Goal: Check status: Check status

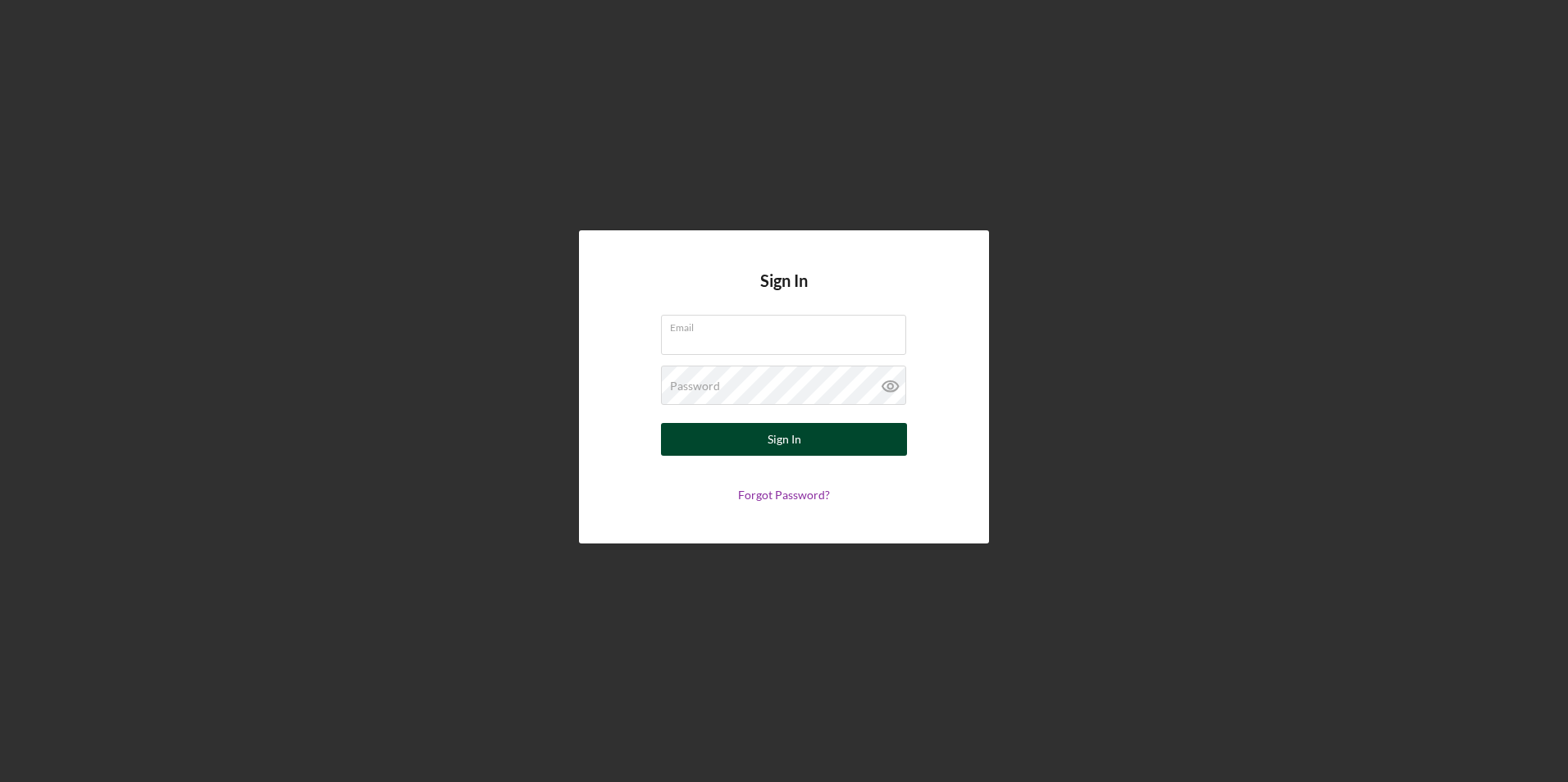
type input "[EMAIL_ADDRESS][DOMAIN_NAME]"
click at [813, 443] on button "Sign In" at bounding box center [783, 439] width 246 height 33
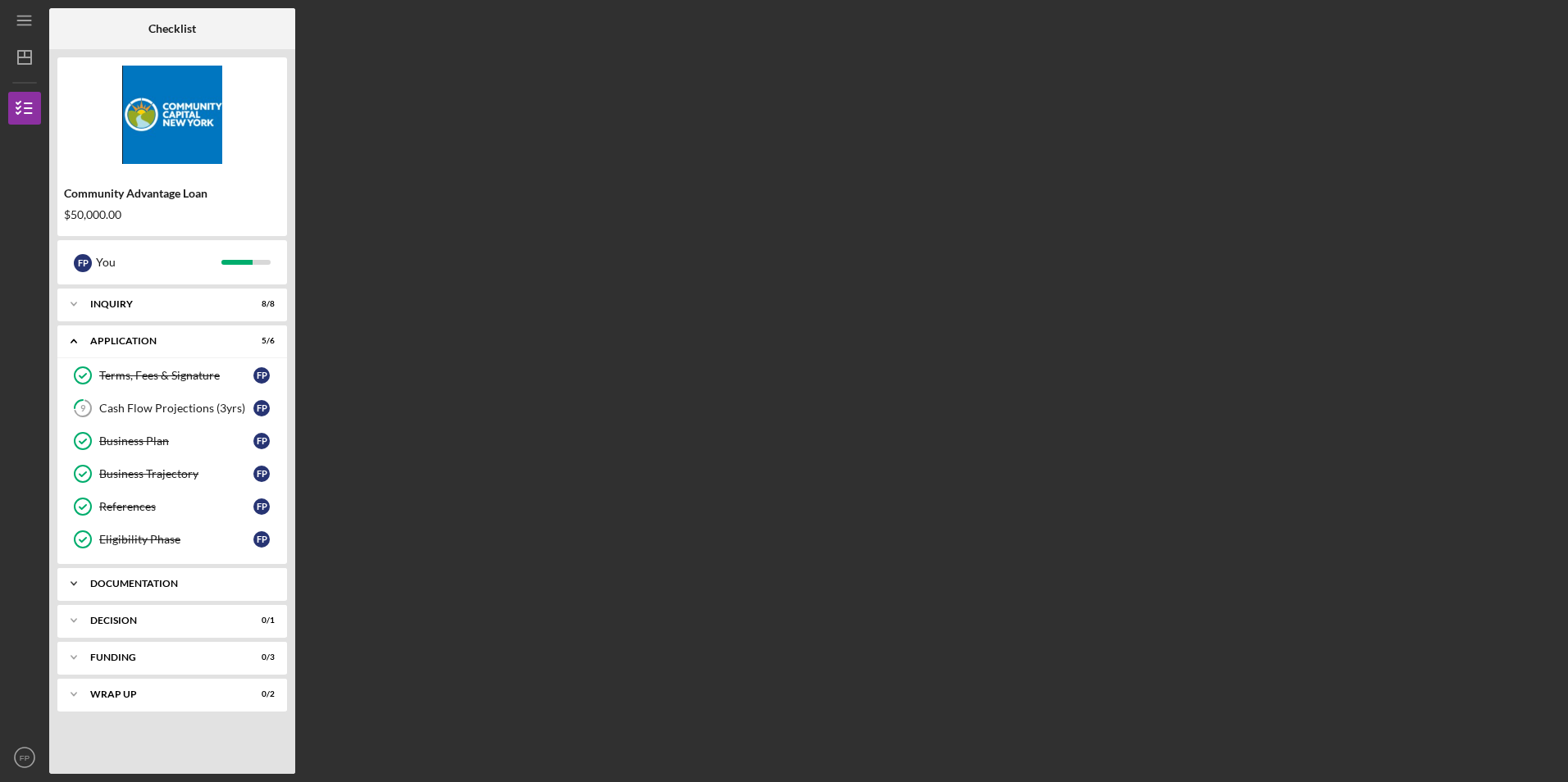
click at [188, 585] on div "Documentation" at bounding box center [178, 584] width 177 height 9
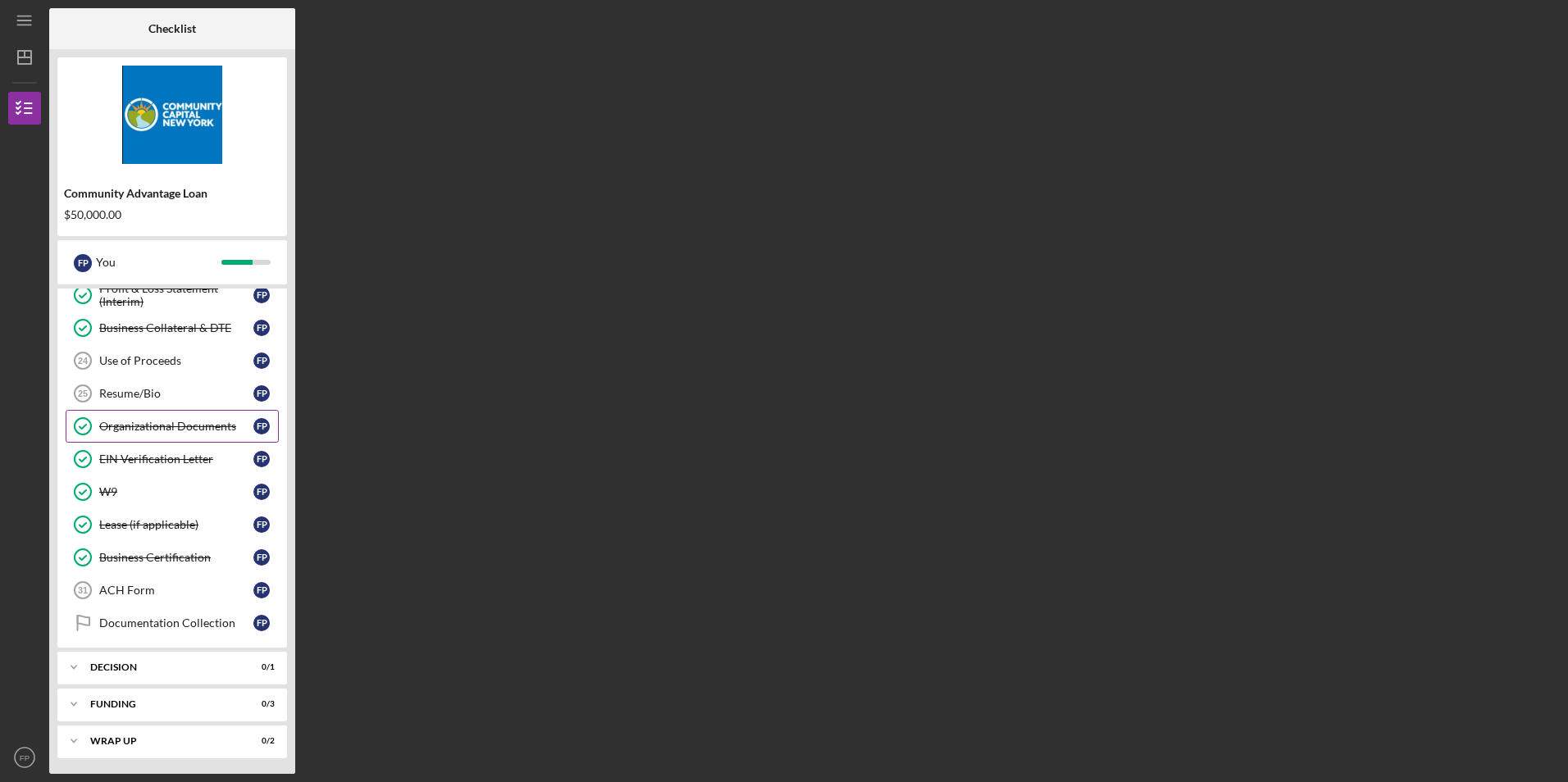
scroll to position [619, 0]
click at [154, 667] on div "Decision" at bounding box center [178, 666] width 177 height 9
click at [166, 698] on div "Decision" at bounding box center [177, 701] width 154 height 13
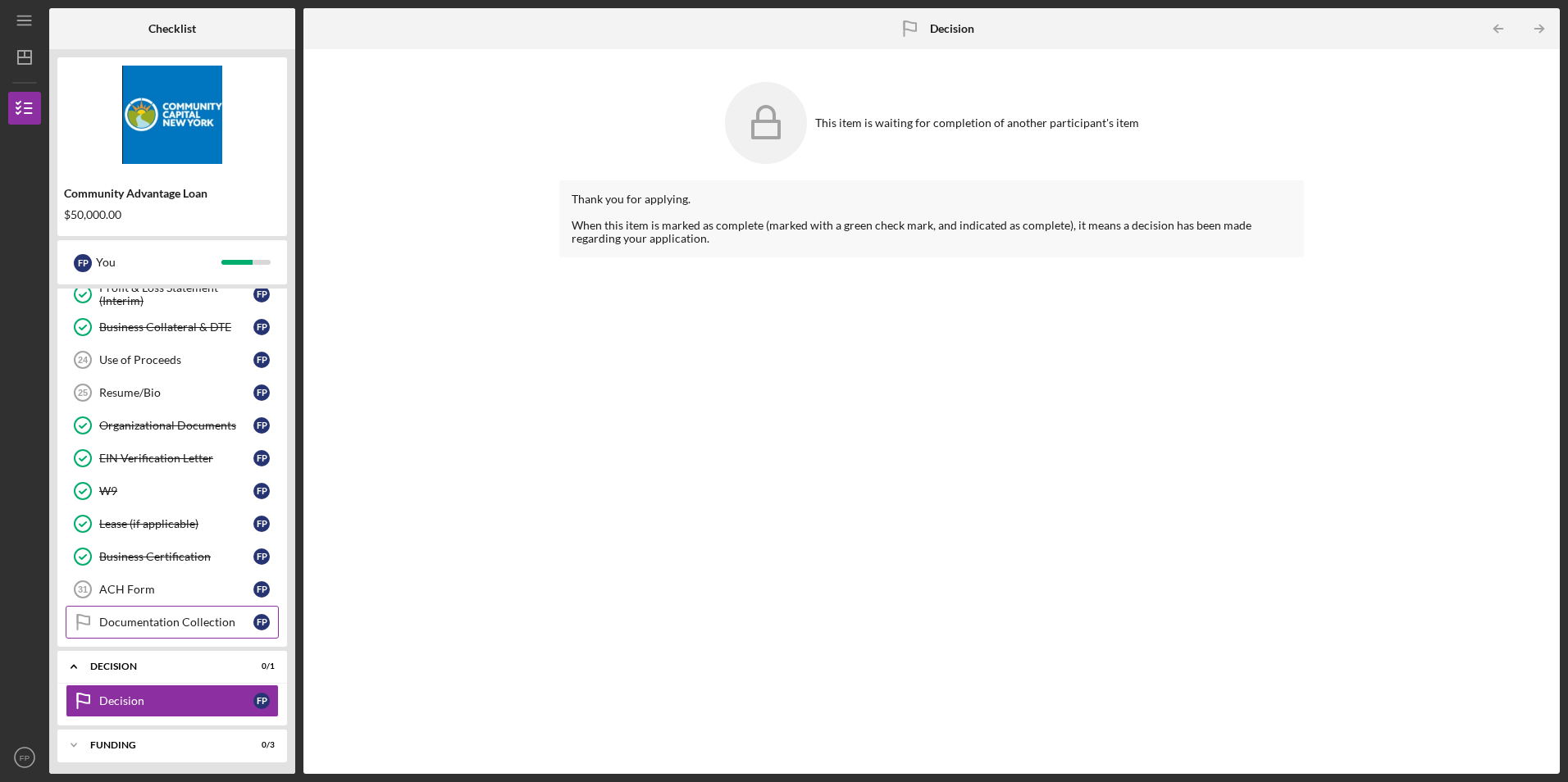
click at [136, 621] on div "Documentation Collection" at bounding box center [177, 623] width 154 height 13
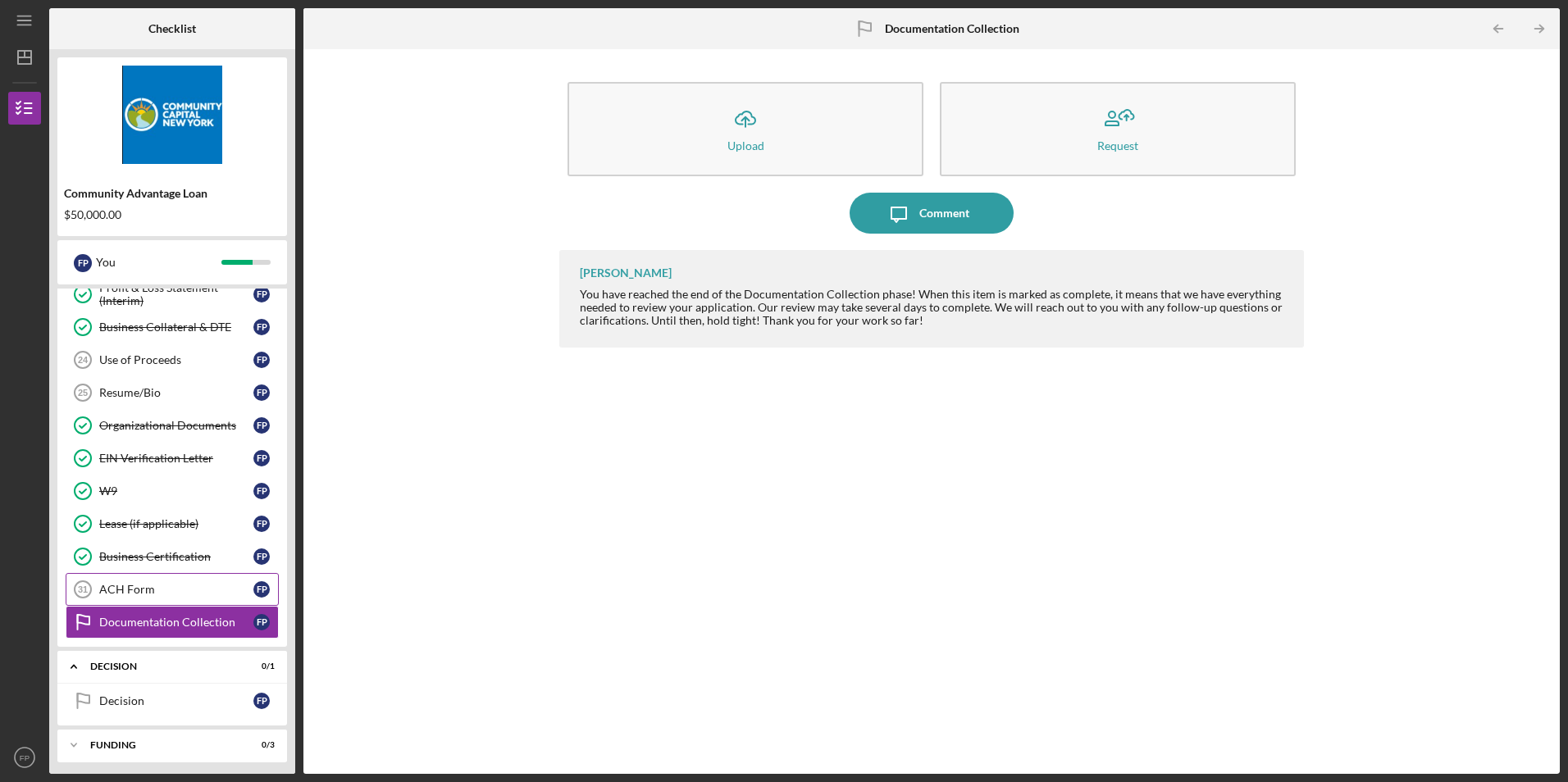
click at [172, 586] on div "ACH Form" at bounding box center [177, 589] width 154 height 13
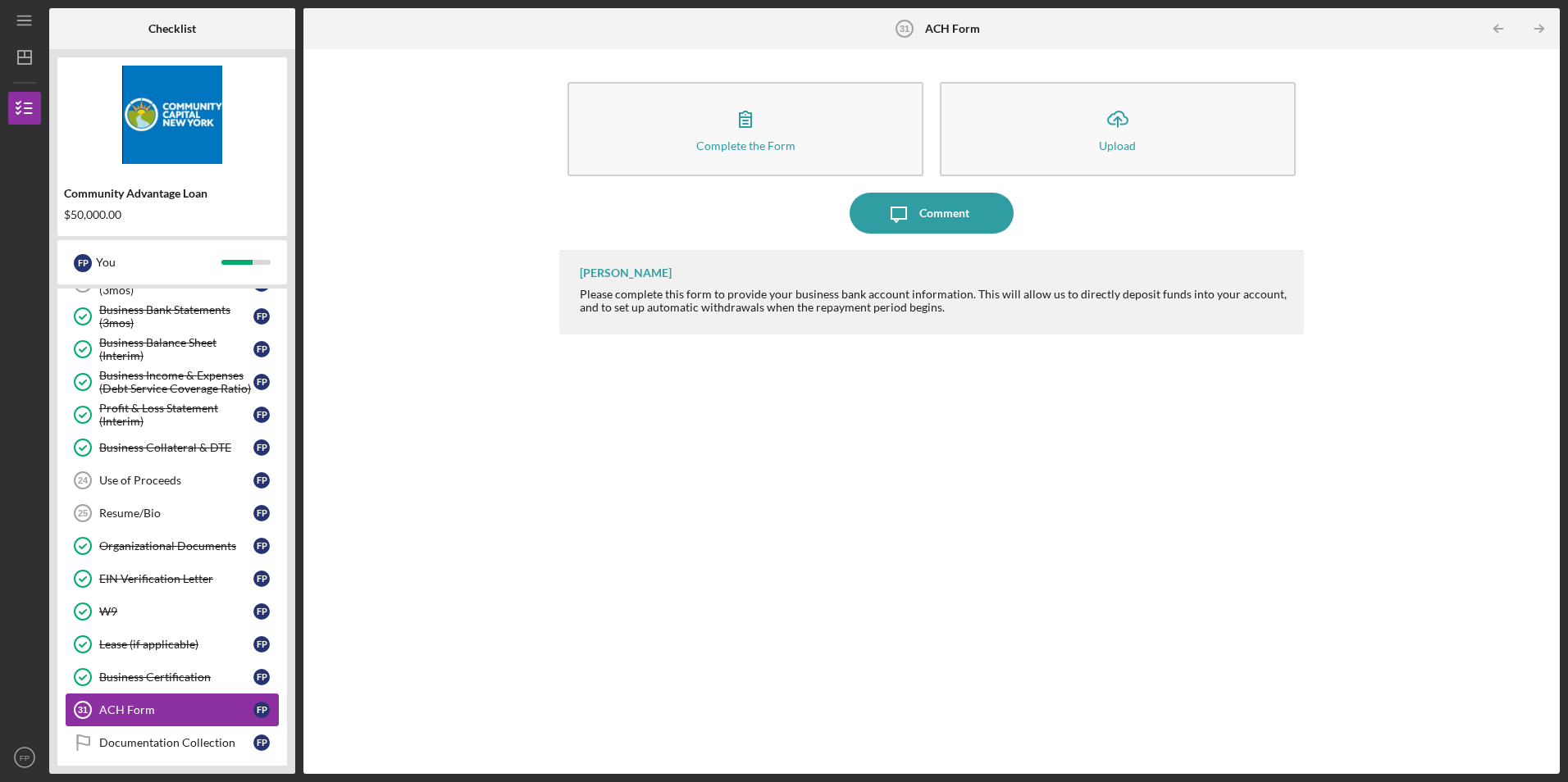
scroll to position [456, 0]
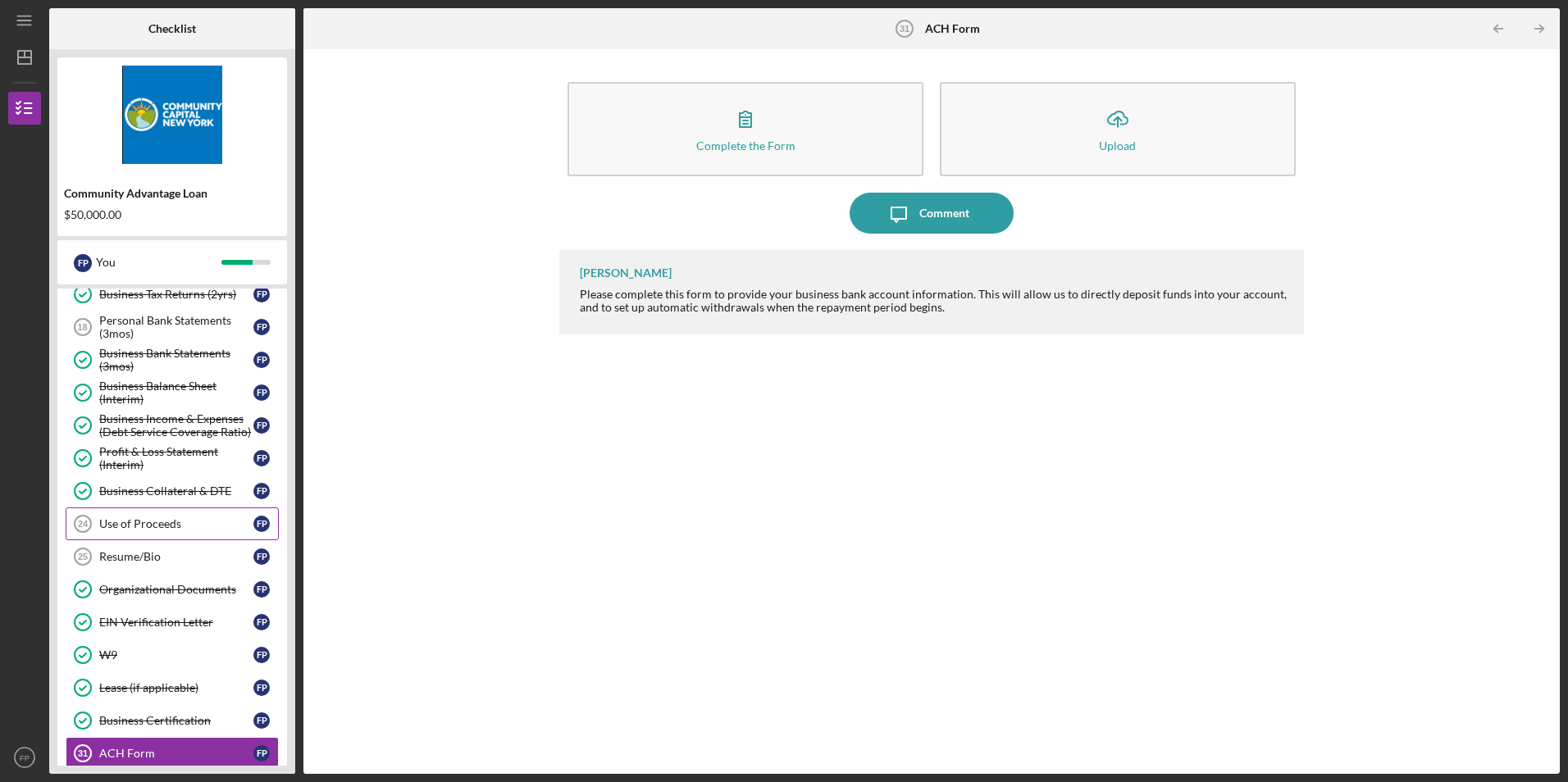
click at [149, 524] on div "Use of Proceeds" at bounding box center [177, 524] width 154 height 13
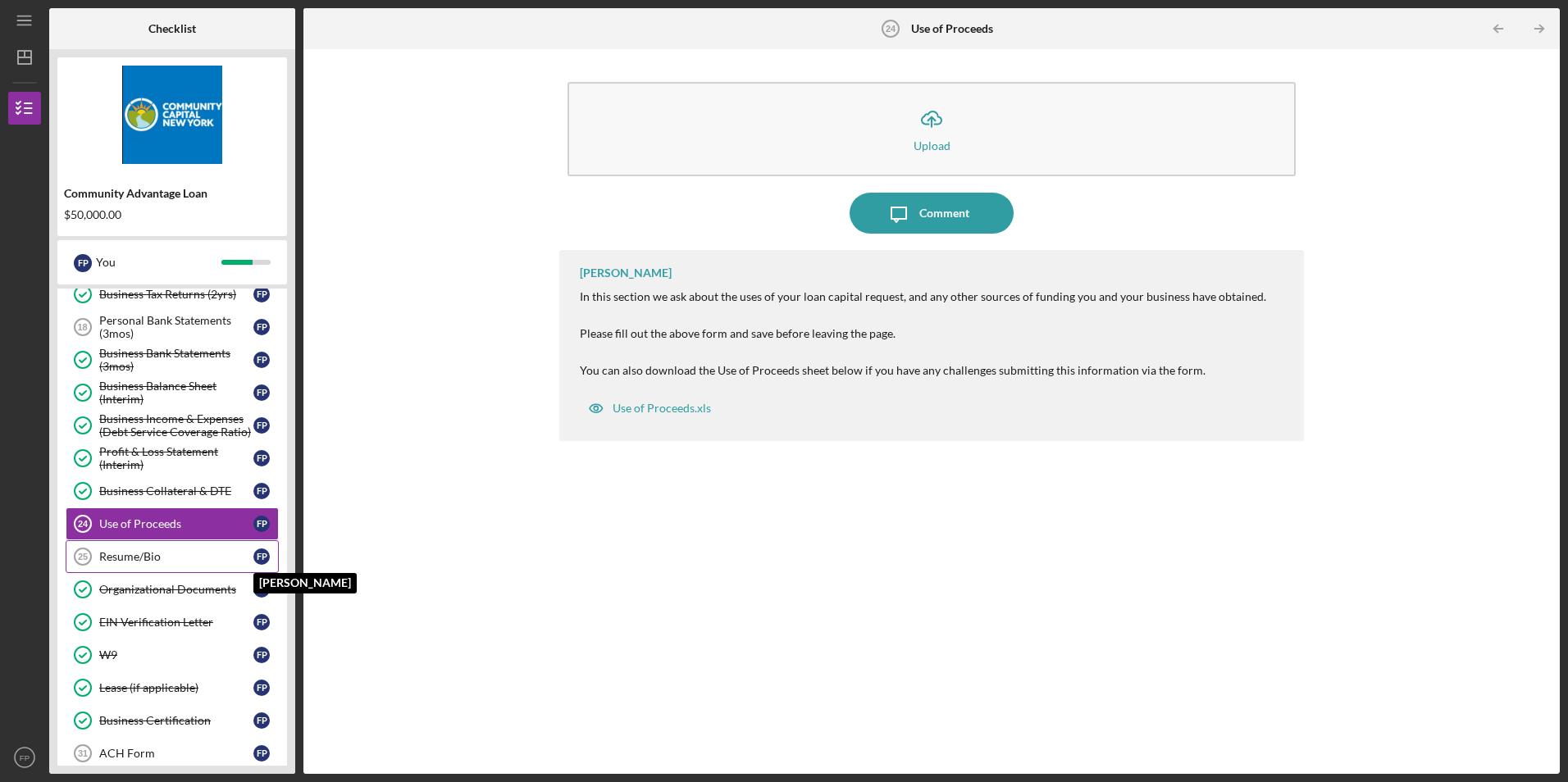
scroll to position [209, 0]
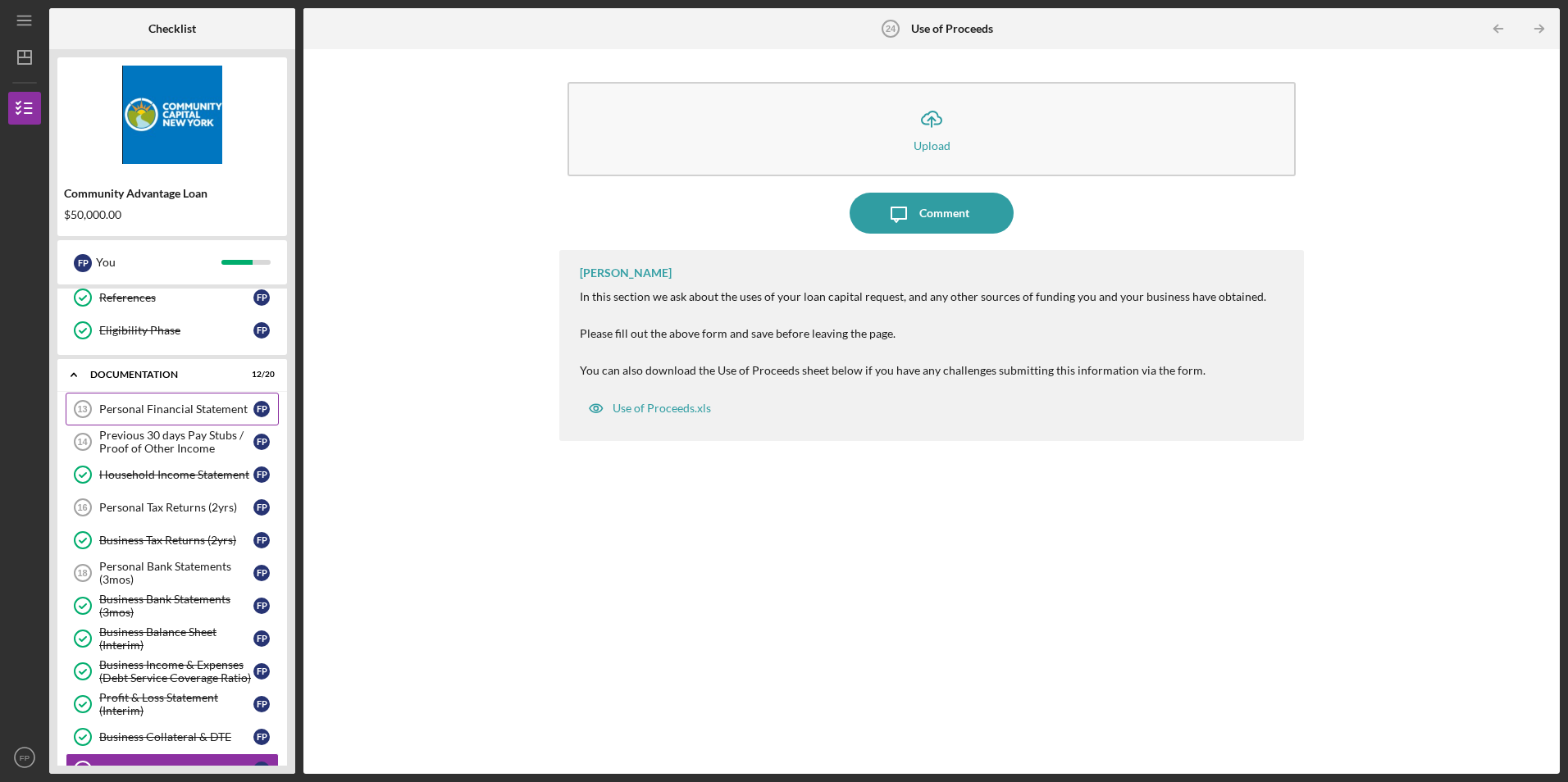
click at [155, 415] on div "Personal Financial Statement" at bounding box center [177, 409] width 154 height 13
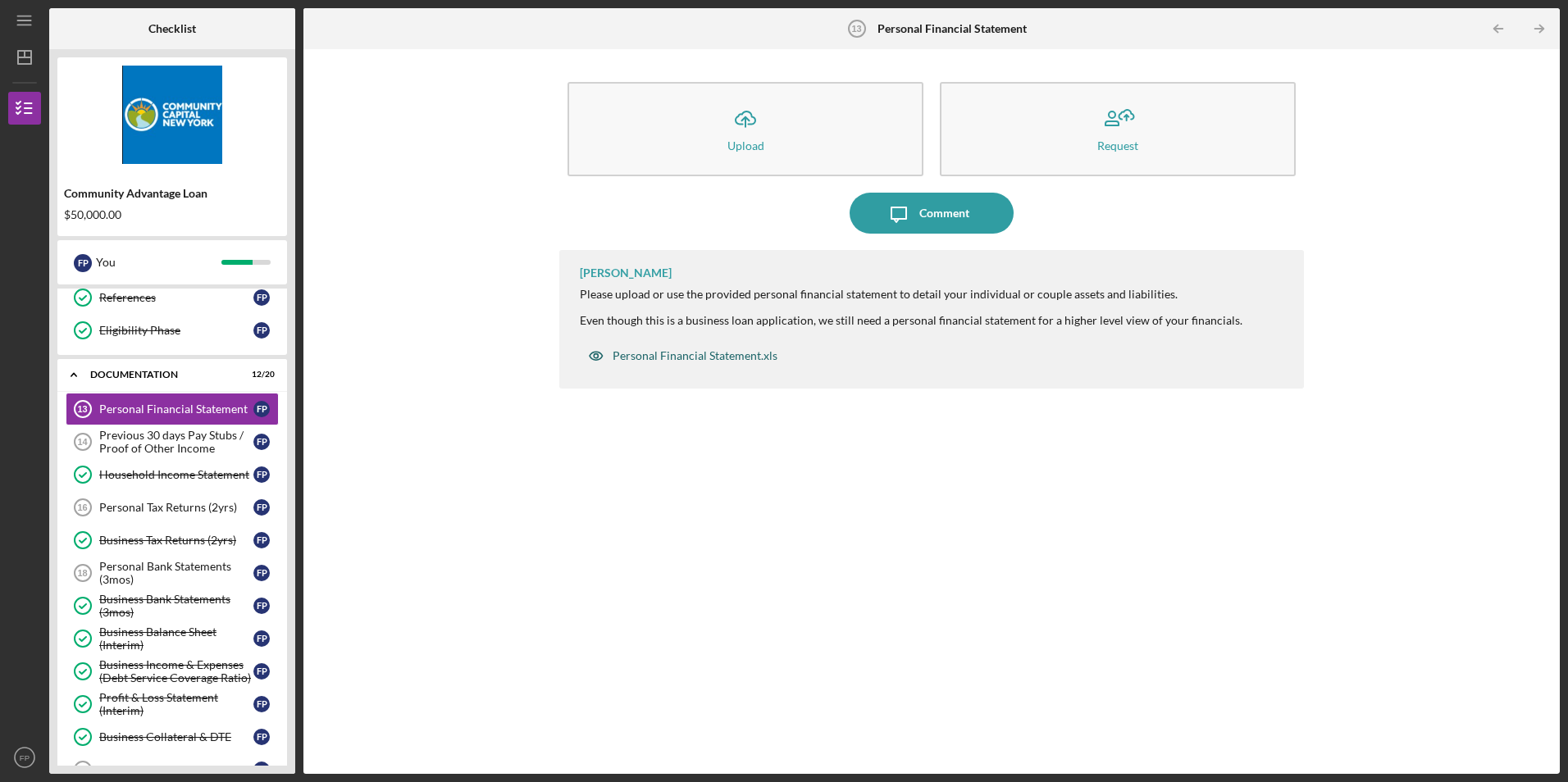
click at [660, 362] on div "Personal Financial Statement.xls" at bounding box center [696, 356] width 165 height 13
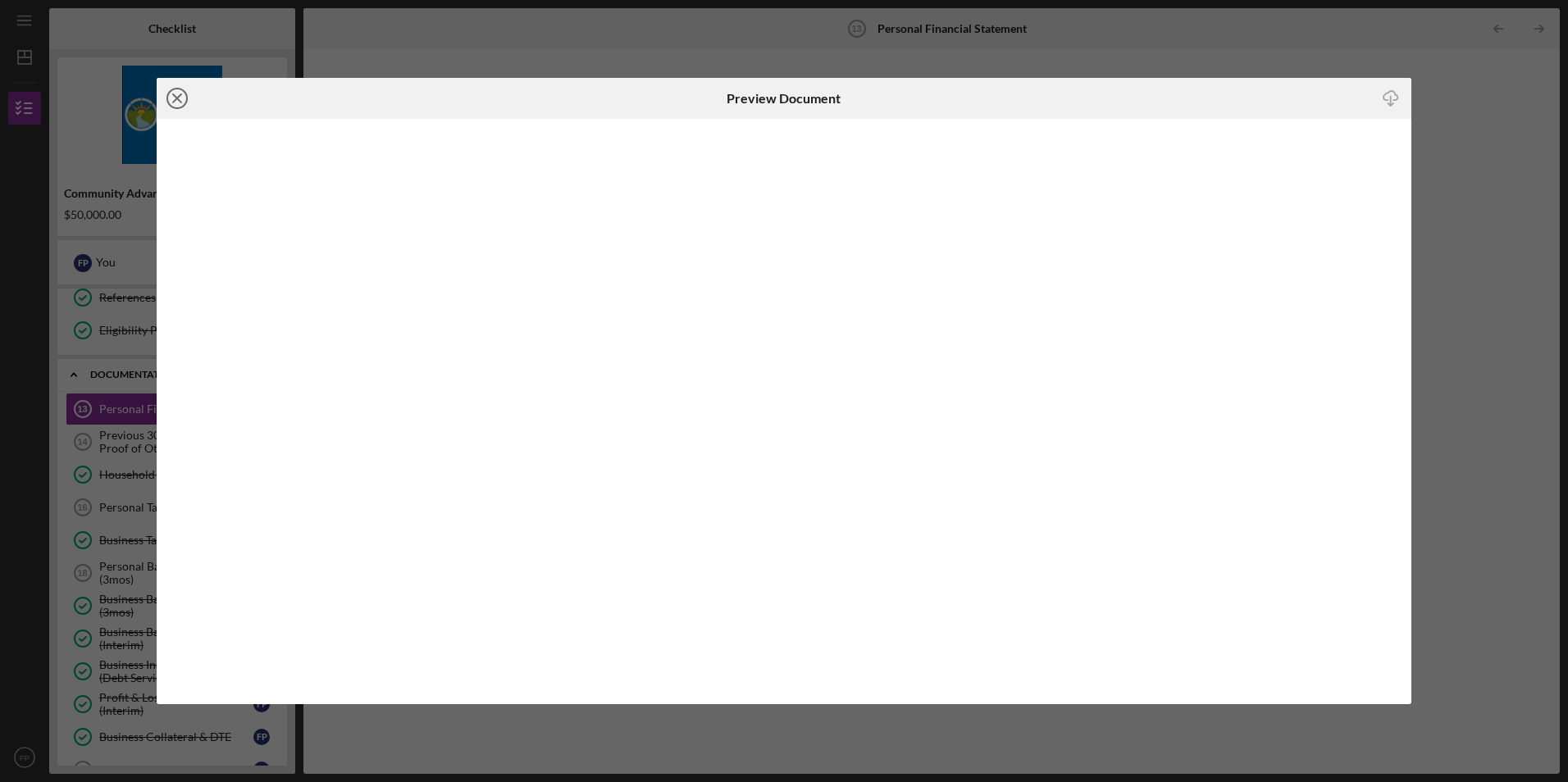
click at [171, 105] on circle at bounding box center [177, 98] width 20 height 20
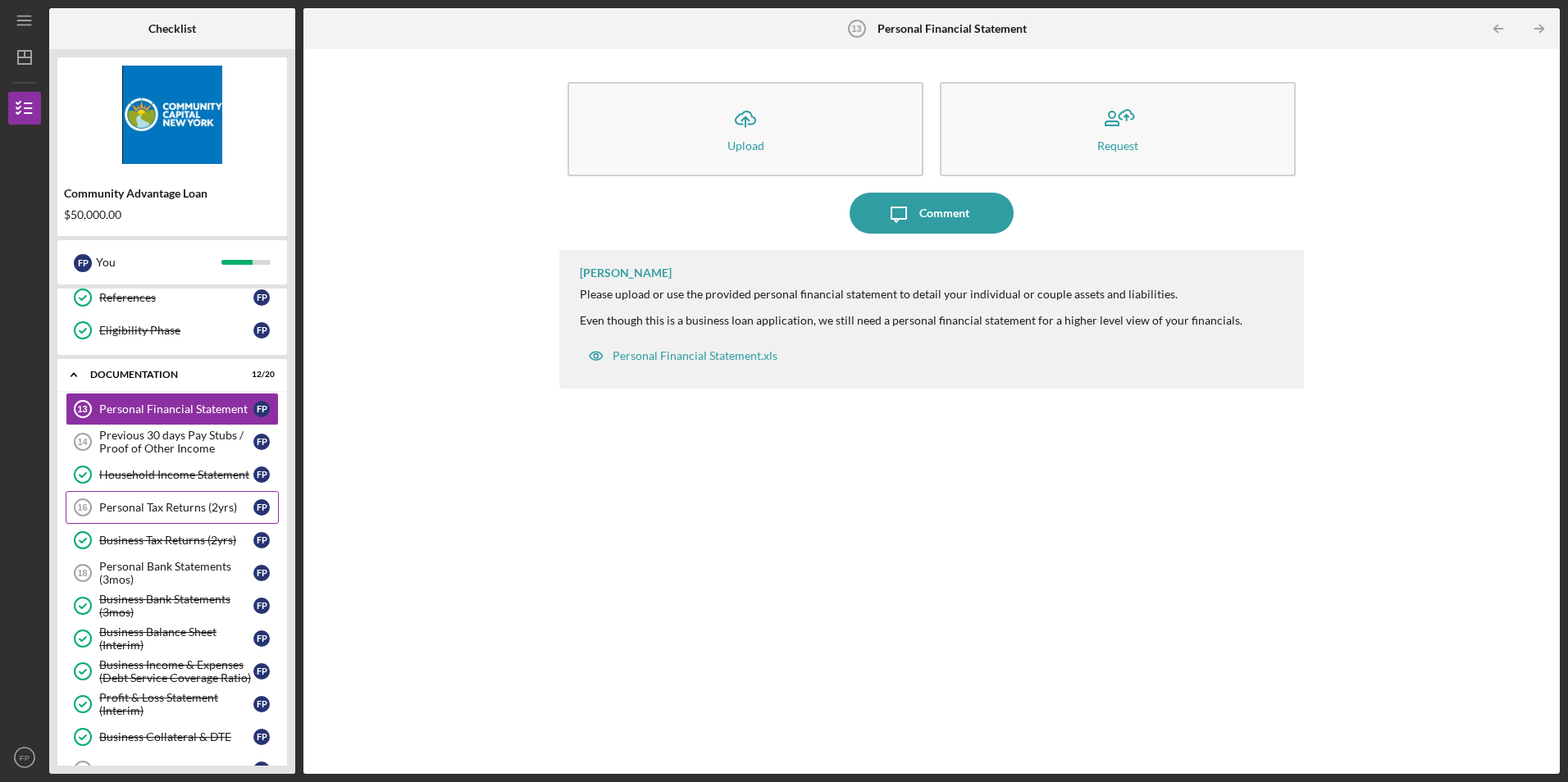
click at [196, 510] on div "Personal Tax Returns (2yrs)" at bounding box center [177, 508] width 154 height 13
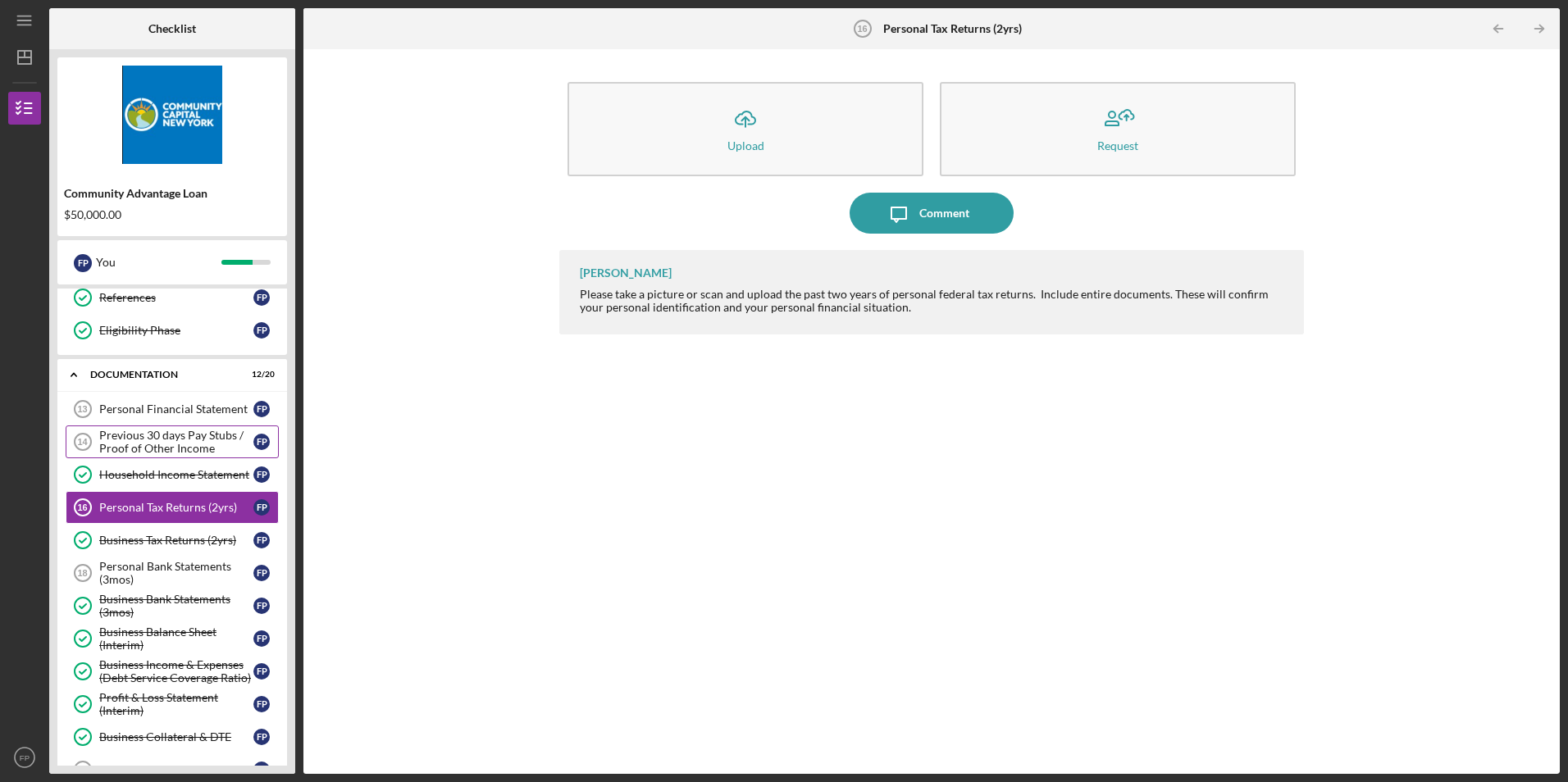
click at [183, 454] on div "Previous 30 days Pay Stubs / Proof of Other Income" at bounding box center [177, 442] width 154 height 27
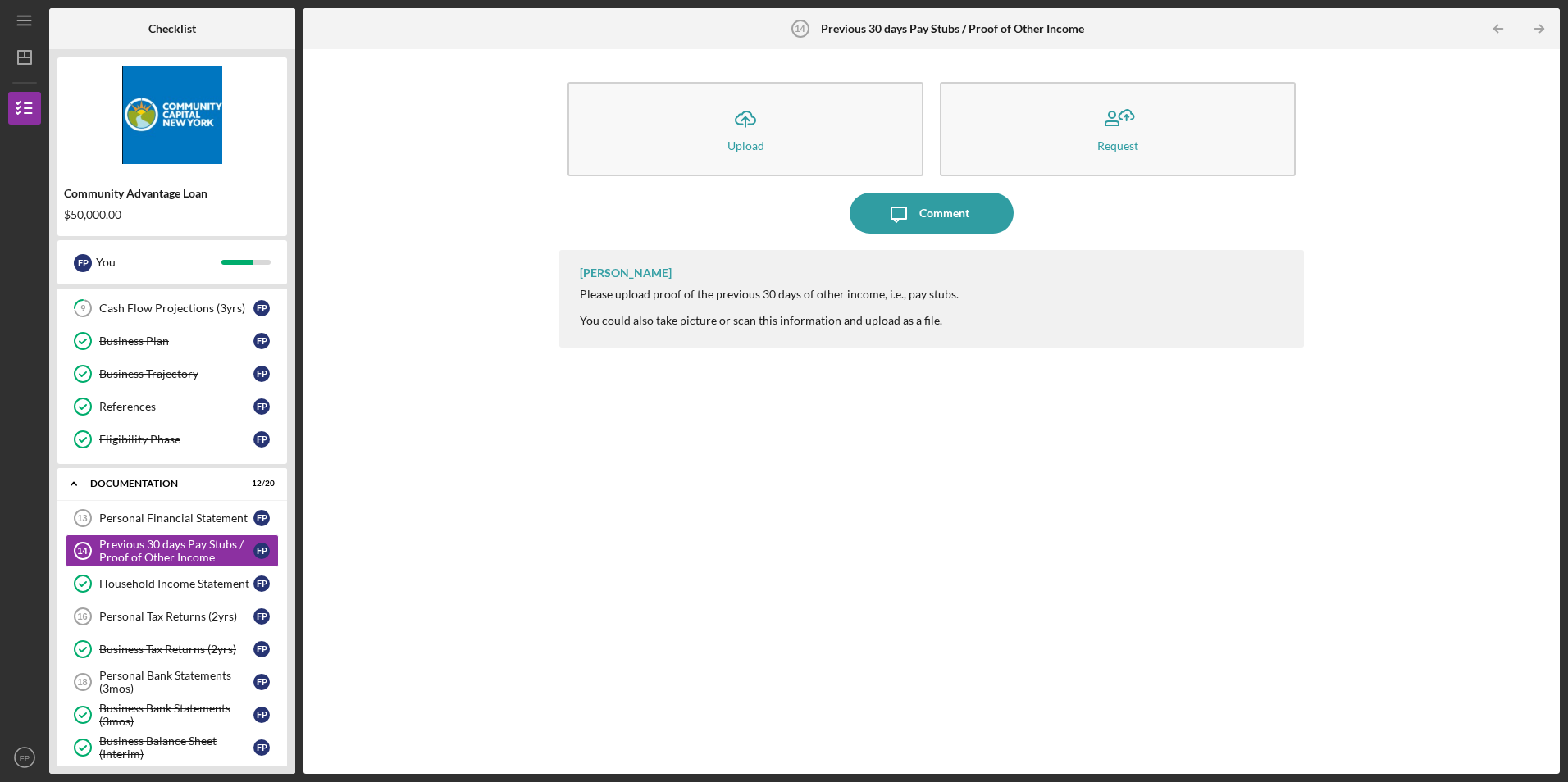
scroll to position [87, 0]
